Goal: Task Accomplishment & Management: Use online tool/utility

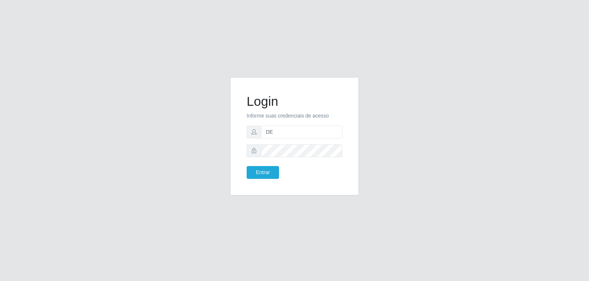
type input "D"
click at [320, 133] on input "denia.[PERSON_NAME]@[PERSON_NAME] [DOMAIN_NAME]" at bounding box center [301, 132] width 81 height 13
type input "[EMAIL_ADDRESS][PERSON_NAME][DOMAIN_NAME]"
click at [262, 174] on button "Entrar" at bounding box center [262, 172] width 32 height 13
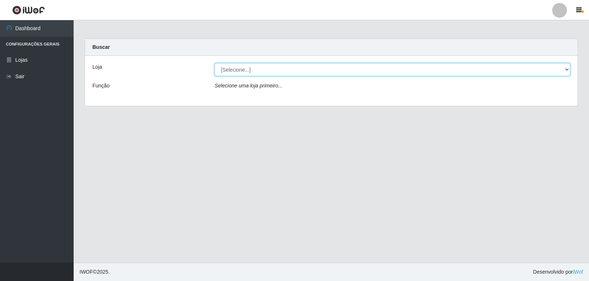
click at [267, 70] on select "[Selecione...] [PERSON_NAME] Atacadão - [PERSON_NAME]" at bounding box center [391, 69] width 355 height 13
select select "523"
click at [214, 63] on select "[Selecione...] [PERSON_NAME] Atacadão - [PERSON_NAME]" at bounding box center [391, 69] width 355 height 13
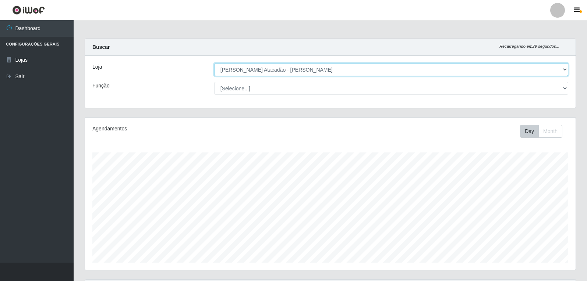
scroll to position [153, 490]
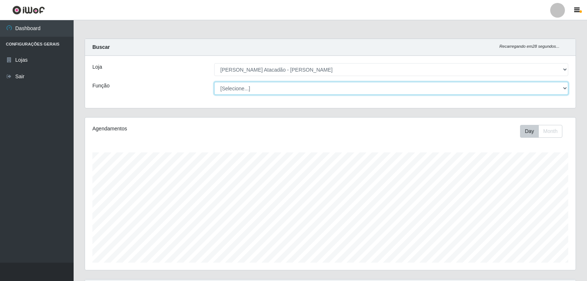
click at [274, 87] on select "[Selecione...] Embalador Embalador + Embalador ++ Repositor Repositor + Reposit…" at bounding box center [391, 88] width 354 height 13
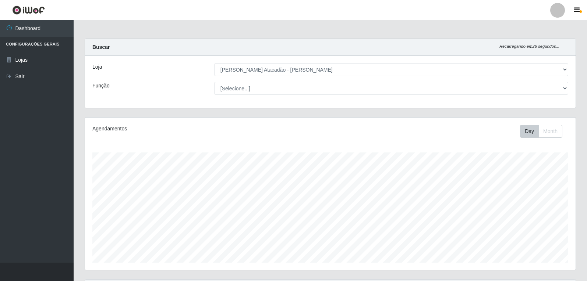
drag, startPoint x: 212, startPoint y: 76, endPoint x: 207, endPoint y: 76, distance: 4.4
click at [209, 76] on div "[Selecione...] [PERSON_NAME] Atacadão - [PERSON_NAME]" at bounding box center [391, 69] width 365 height 13
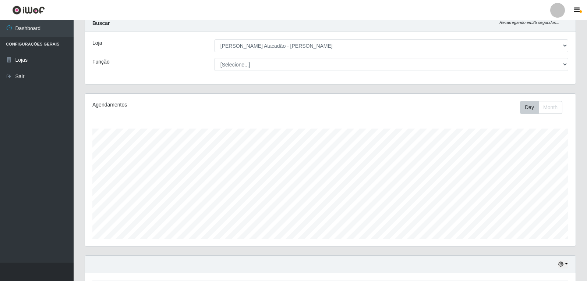
scroll to position [37, 0]
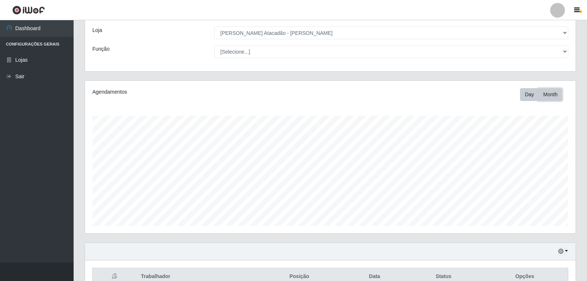
click at [552, 95] on button "Month" at bounding box center [550, 94] width 24 height 13
click at [535, 96] on button "Day" at bounding box center [529, 94] width 19 height 13
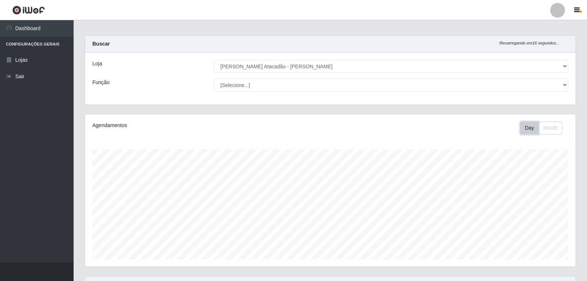
scroll to position [0, 0]
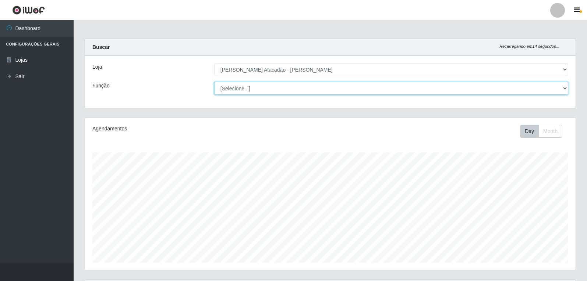
click at [563, 88] on select "[Selecione...] Embalador Embalador + Embalador ++ Repositor Repositor + Reposit…" at bounding box center [391, 88] width 354 height 13
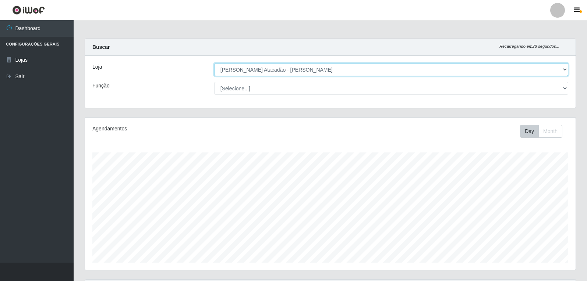
click at [462, 69] on select "[Selecione...] [PERSON_NAME] Atacadão - [PERSON_NAME]" at bounding box center [391, 69] width 354 height 13
click at [214, 63] on select "[Selecione...] [PERSON_NAME] Atacadão - [PERSON_NAME]" at bounding box center [391, 69] width 354 height 13
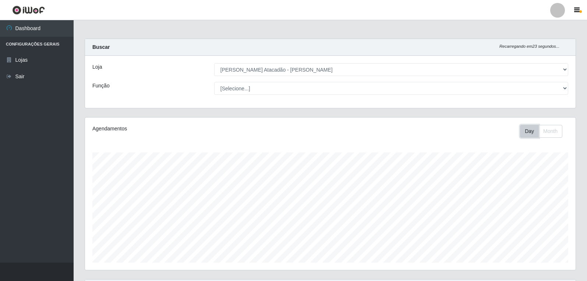
click at [529, 134] on button "Day" at bounding box center [529, 131] width 19 height 13
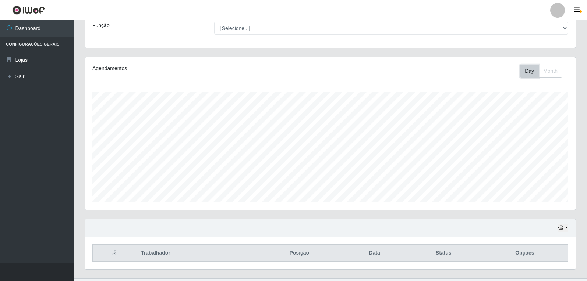
scroll to position [76, 0]
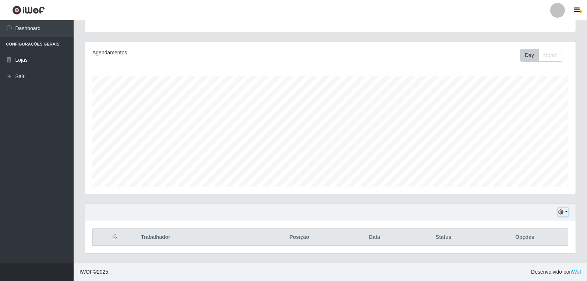
click at [565, 212] on button "button" at bounding box center [563, 212] width 10 height 8
click at [541, 186] on button "1 Semana" at bounding box center [538, 184] width 58 height 15
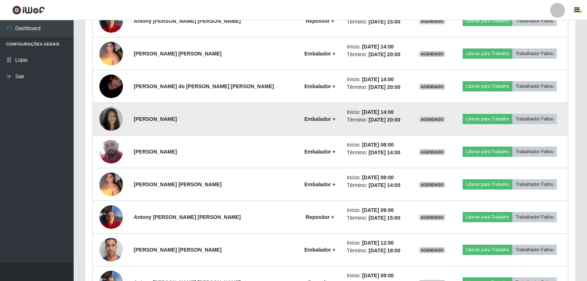
scroll to position [625, 0]
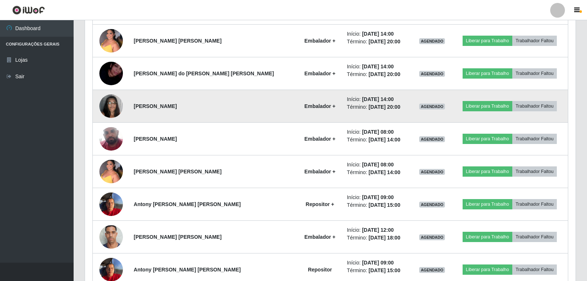
click at [107, 111] on img at bounding box center [111, 105] width 24 height 31
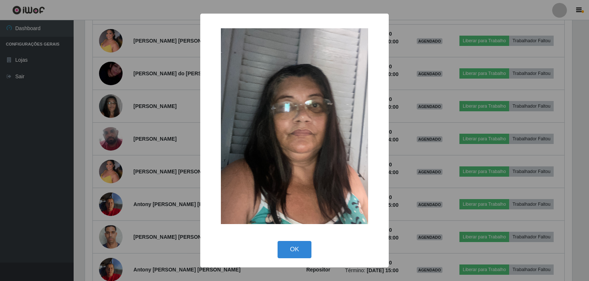
click at [408, 54] on div "× OK Cancel" at bounding box center [294, 140] width 589 height 281
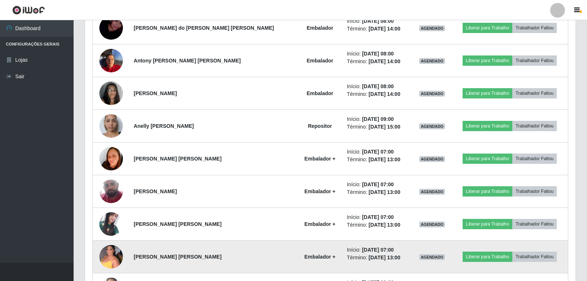
scroll to position [322, 0]
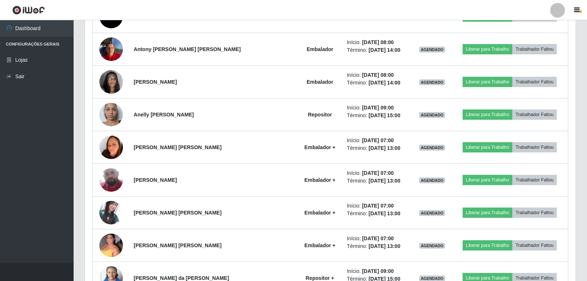
drag, startPoint x: 313, startPoint y: 290, endPoint x: 285, endPoint y: 11, distance: 279.8
click at [285, 11] on header "Perfil Alterar Senha Sair" at bounding box center [293, 10] width 587 height 20
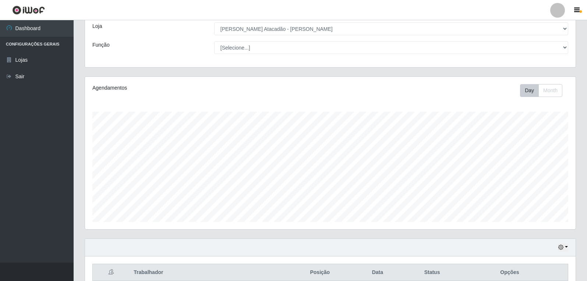
scroll to position [28, 0]
